Goal: Task Accomplishment & Management: Manage account settings

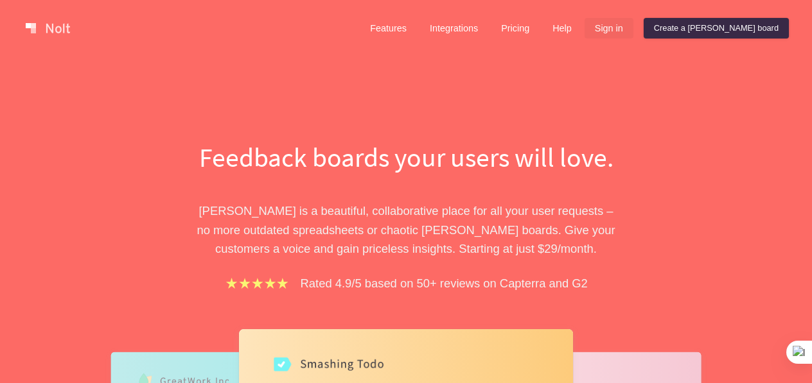
click at [633, 28] on link "Sign in" at bounding box center [609, 28] width 49 height 21
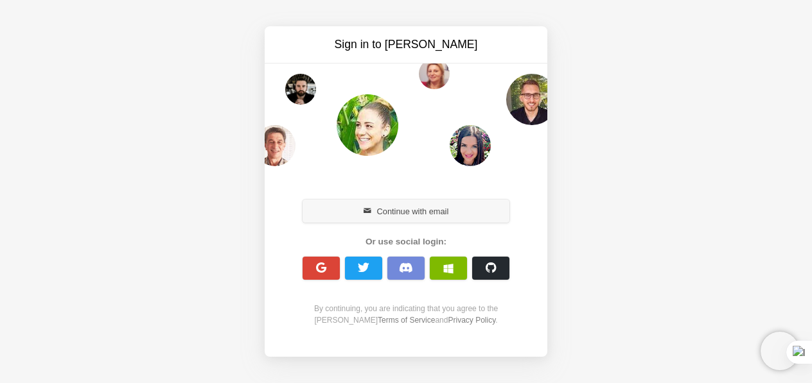
click at [431, 218] on button "Continue with email" at bounding box center [406, 211] width 207 height 23
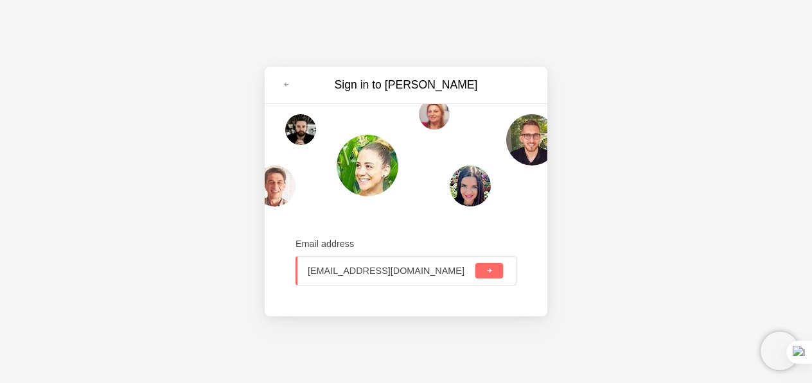
type input "[EMAIL_ADDRESS][DOMAIN_NAME]"
click at [488, 270] on span "submit" at bounding box center [489, 271] width 7 height 7
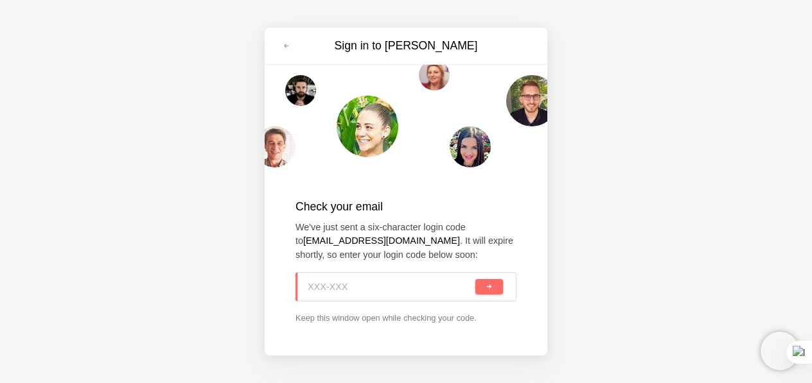
paste input "RMM-WJE"
type input "RMM-WJE"
click at [492, 290] on button "submit" at bounding box center [489, 286] width 28 height 15
